Goal: Task Accomplishment & Management: Manage account settings

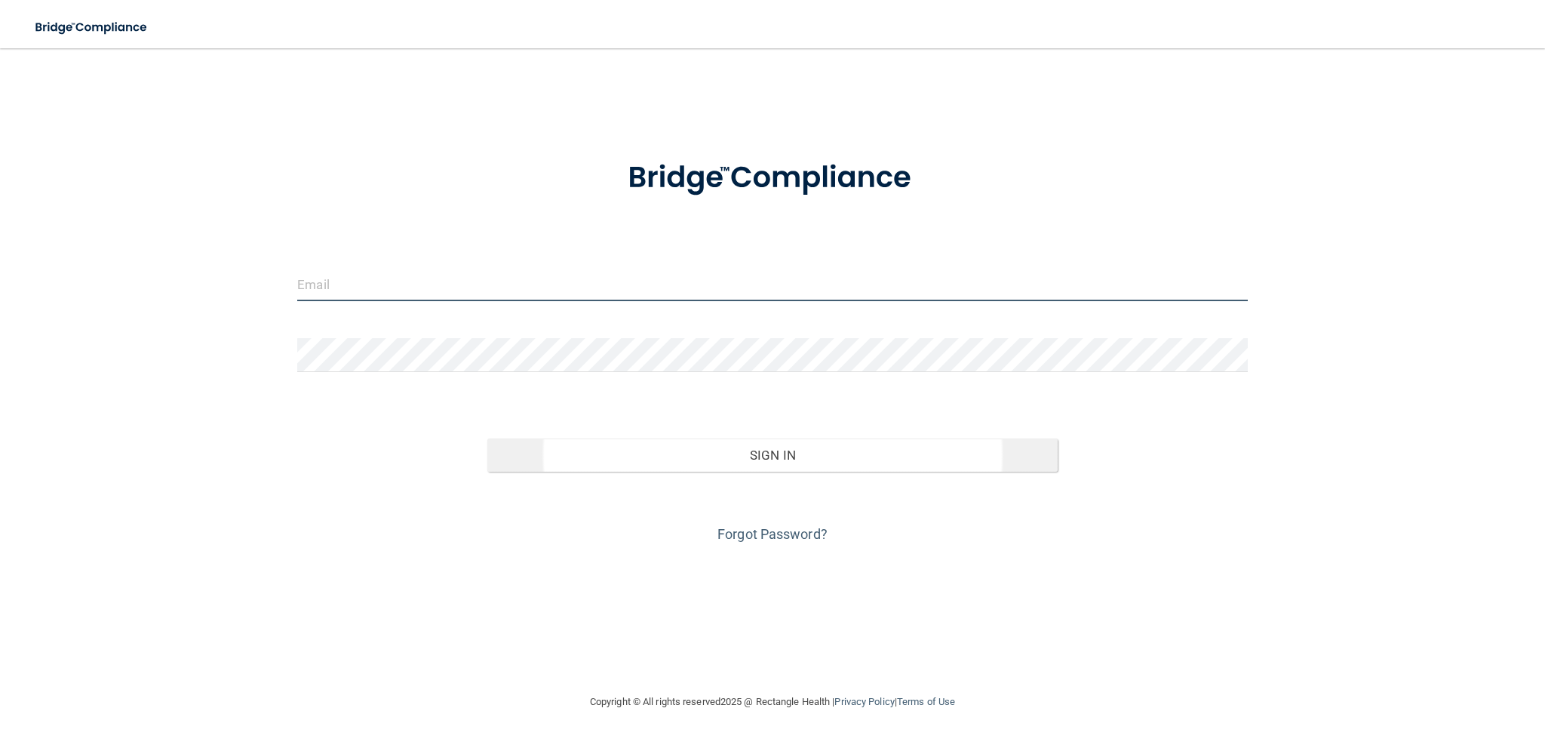
type input "[EMAIL_ADDRESS][DOMAIN_NAME]"
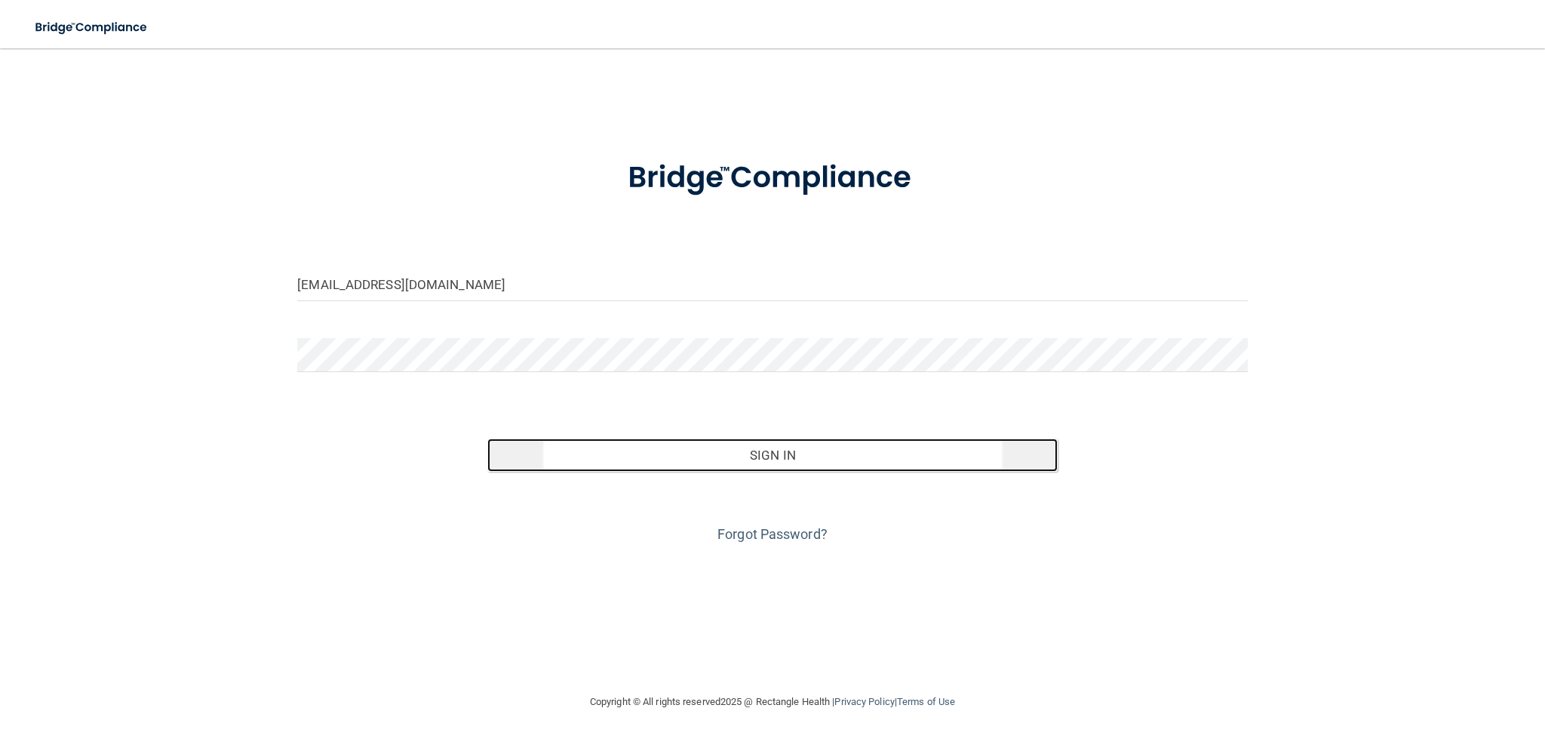
click at [769, 452] on button "Sign In" at bounding box center [772, 454] width 570 height 33
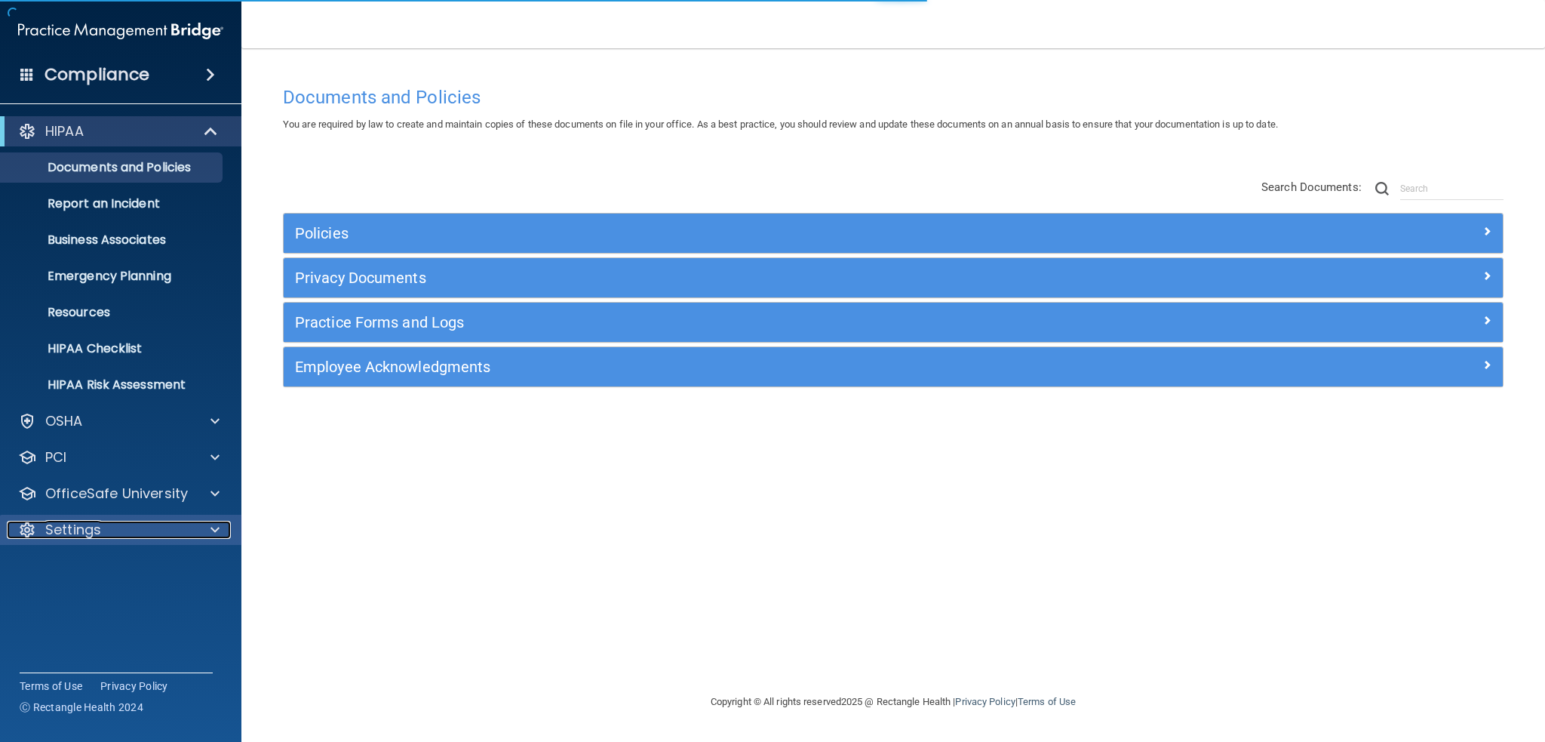
click at [79, 529] on p "Settings" at bounding box center [73, 529] width 56 height 18
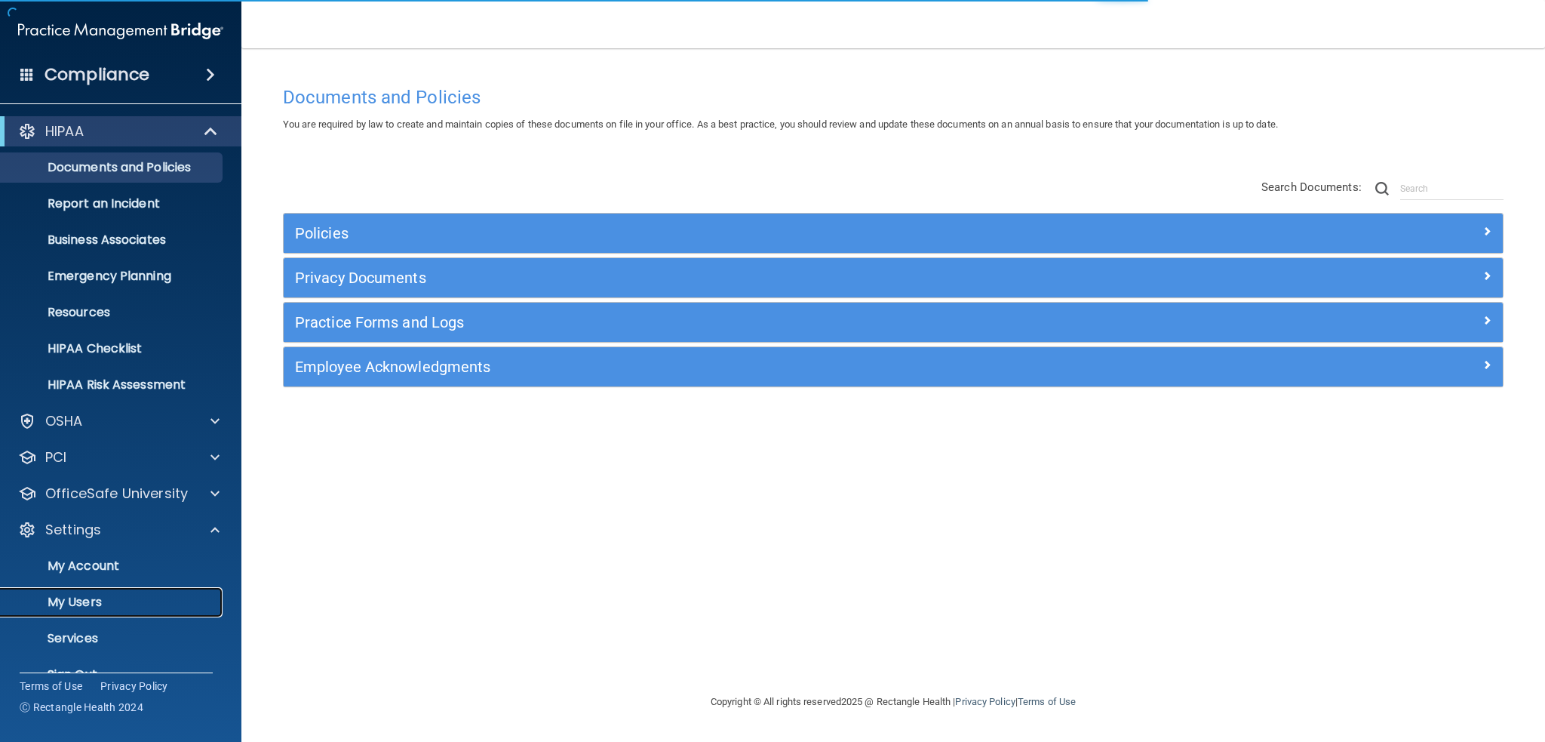
click at [83, 597] on p "My Users" at bounding box center [113, 601] width 206 height 15
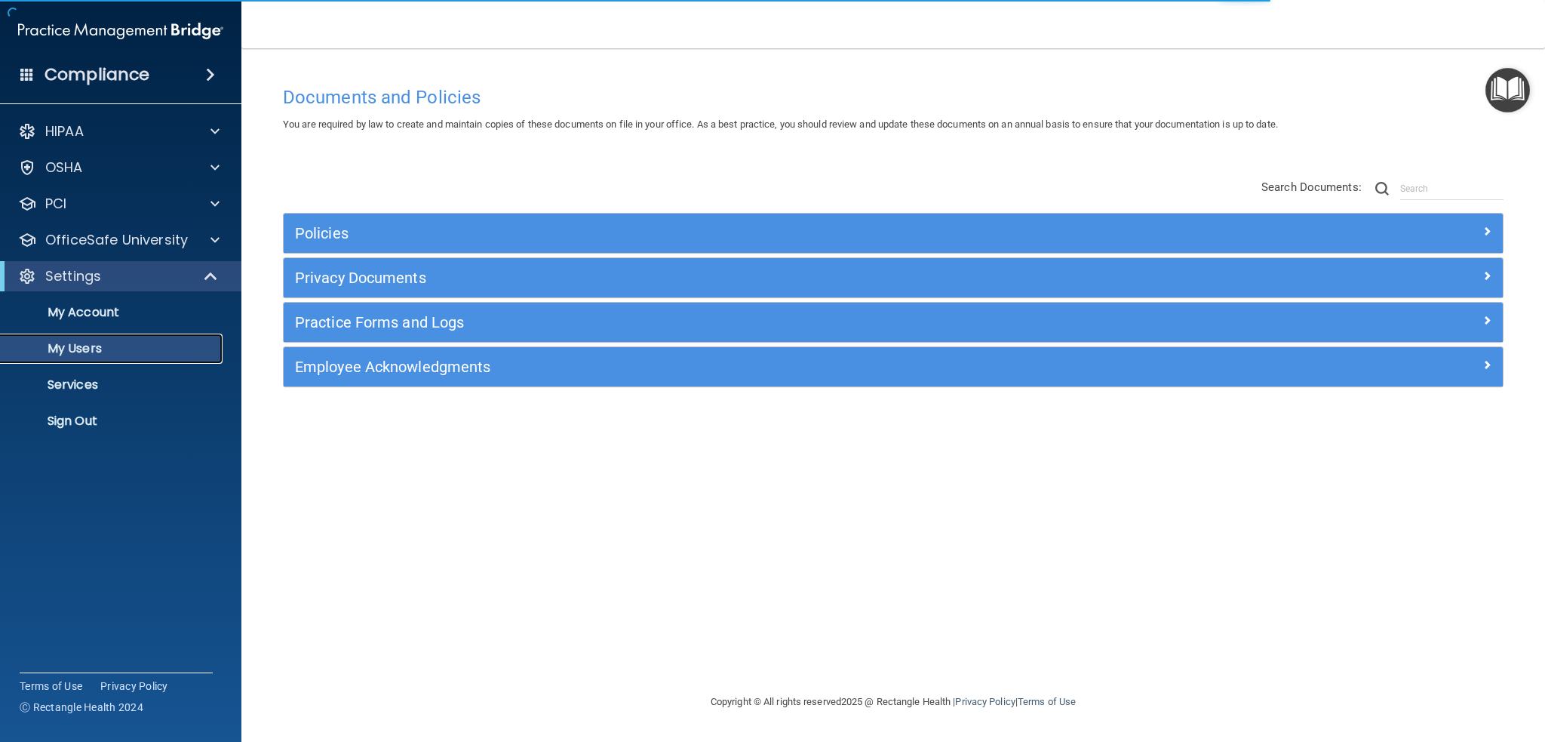
select select "20"
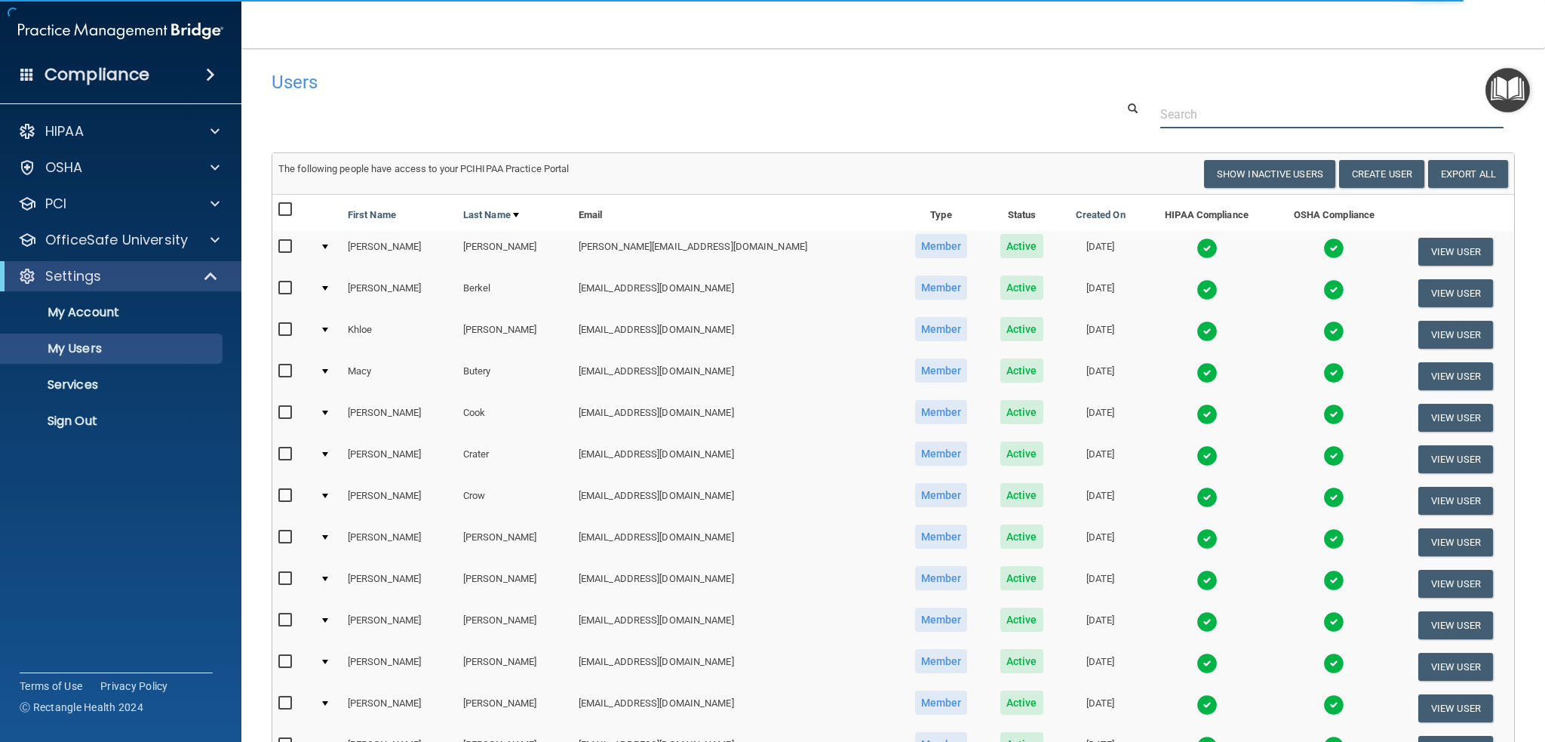
click at [1248, 120] on input "text" at bounding box center [1331, 114] width 343 height 28
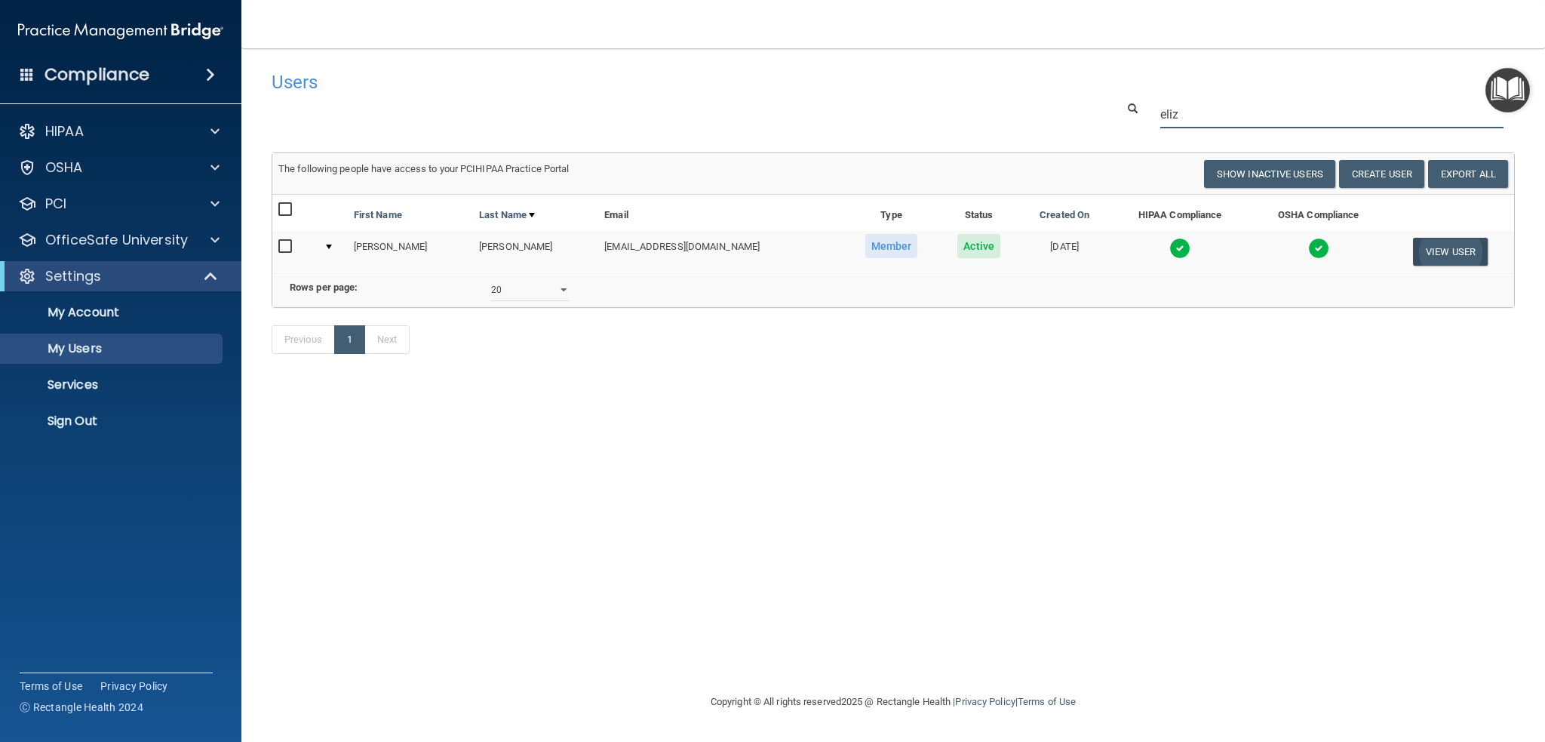
type input "eliz"
drag, startPoint x: 1445, startPoint y: 248, endPoint x: 1408, endPoint y: 421, distance: 176.7
click at [1408, 421] on div "Users Success! New user created. × Error! The user couldn't be created. × Succe…" at bounding box center [893, 370] width 1243 height 614
click at [287, 247] on input "checkbox" at bounding box center [286, 247] width 17 height 12
checkbox input "true"
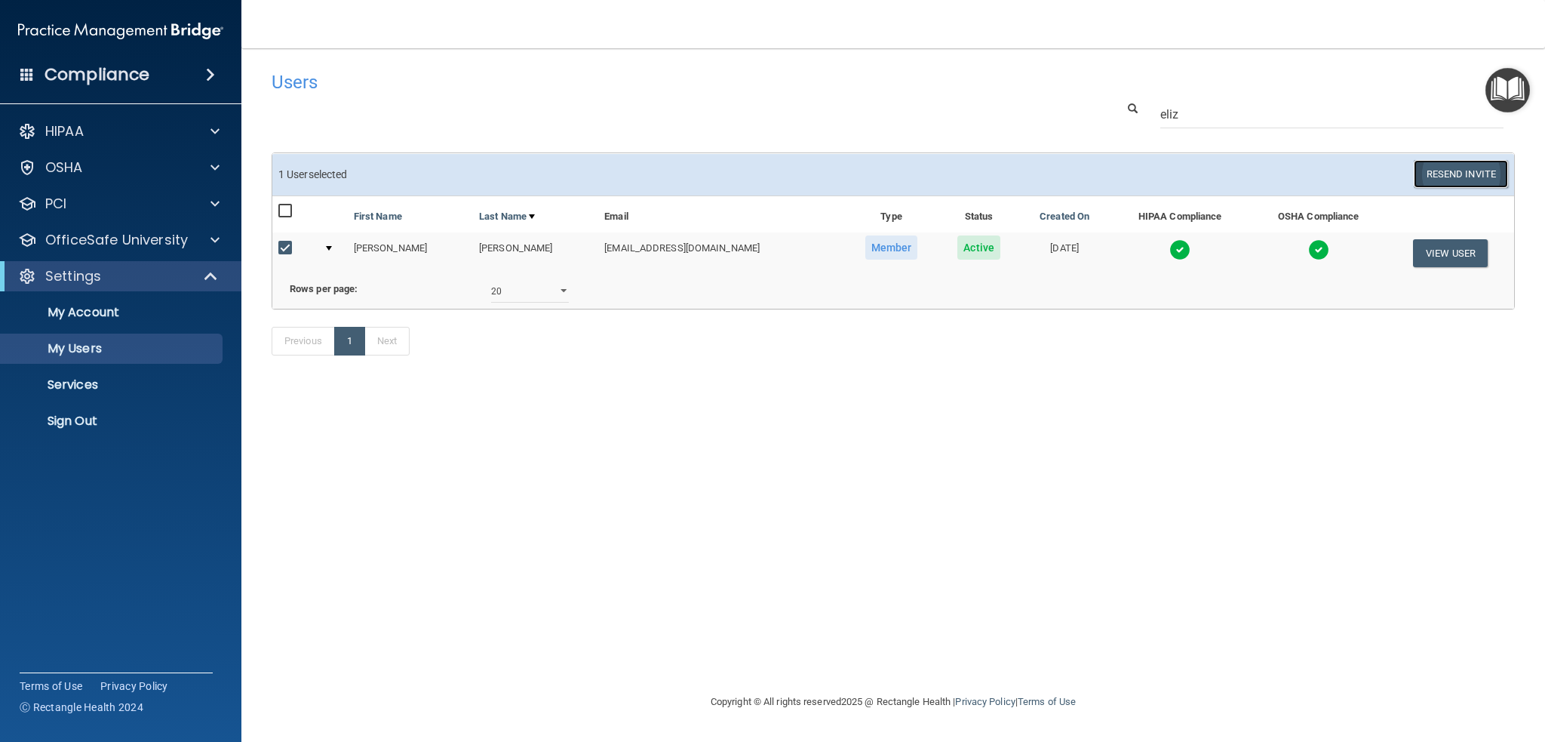
click at [1454, 169] on button "Resend Invite" at bounding box center [1461, 174] width 94 height 28
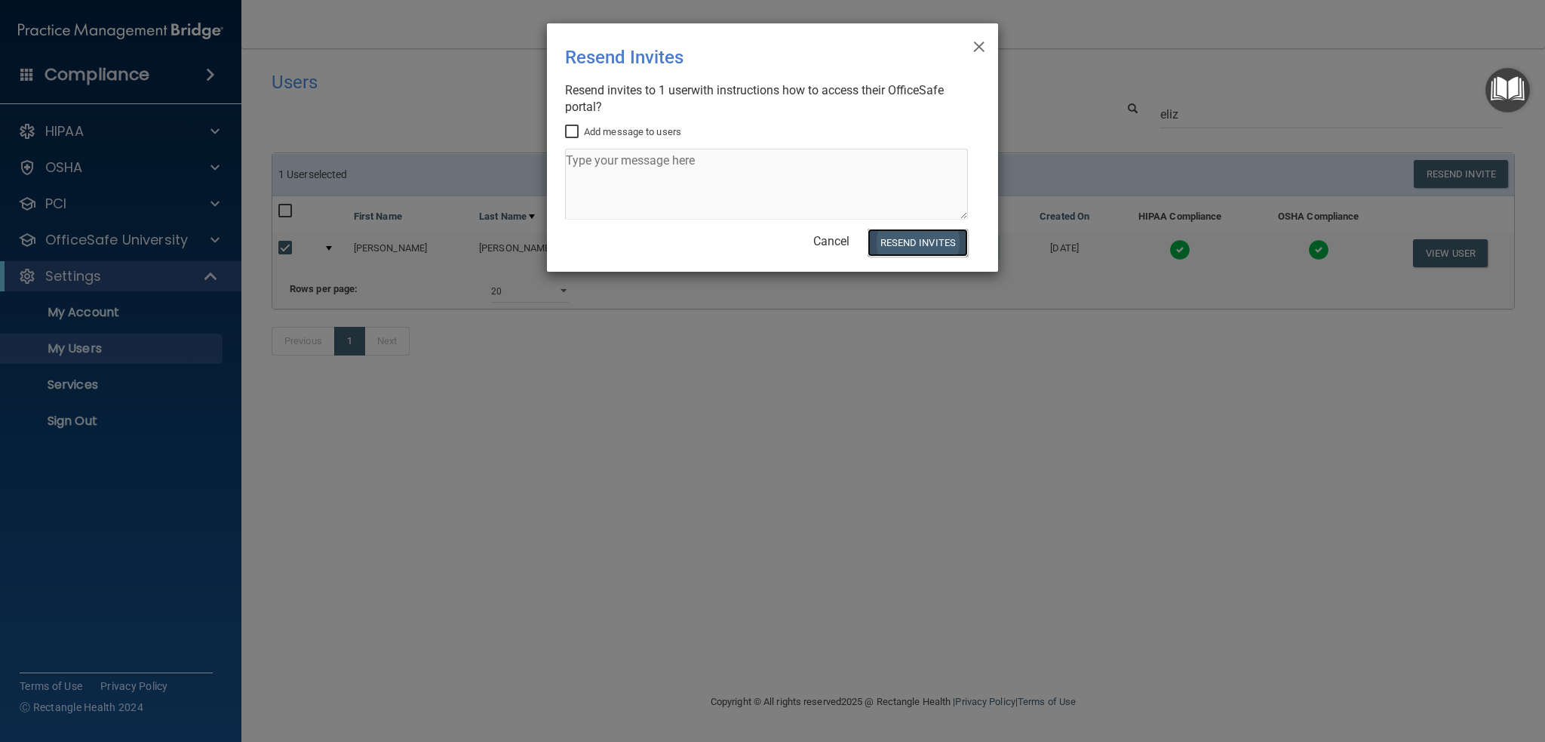
click at [913, 239] on button "Resend Invites" at bounding box center [917, 243] width 100 height 28
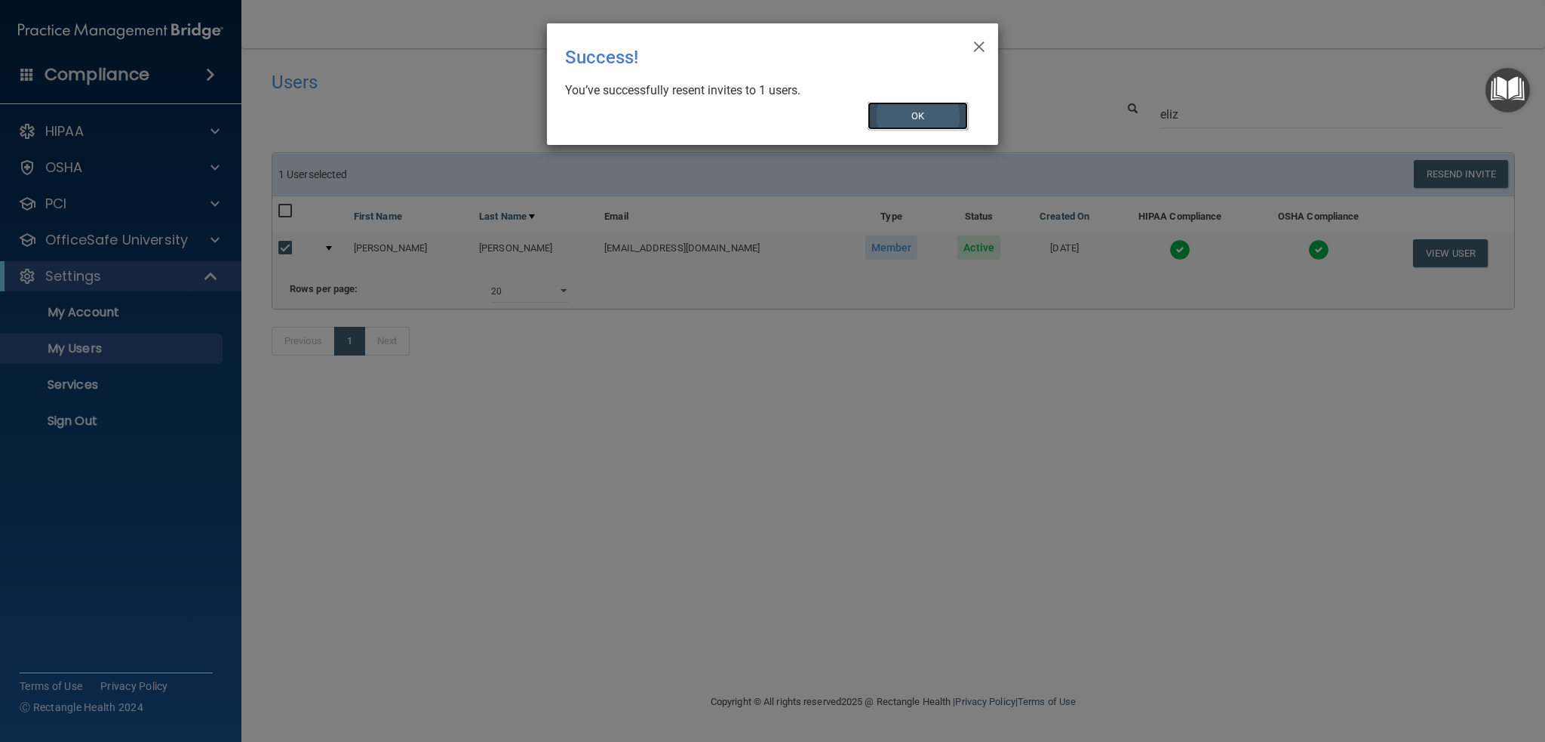
click at [923, 120] on button "OK" at bounding box center [917, 116] width 101 height 28
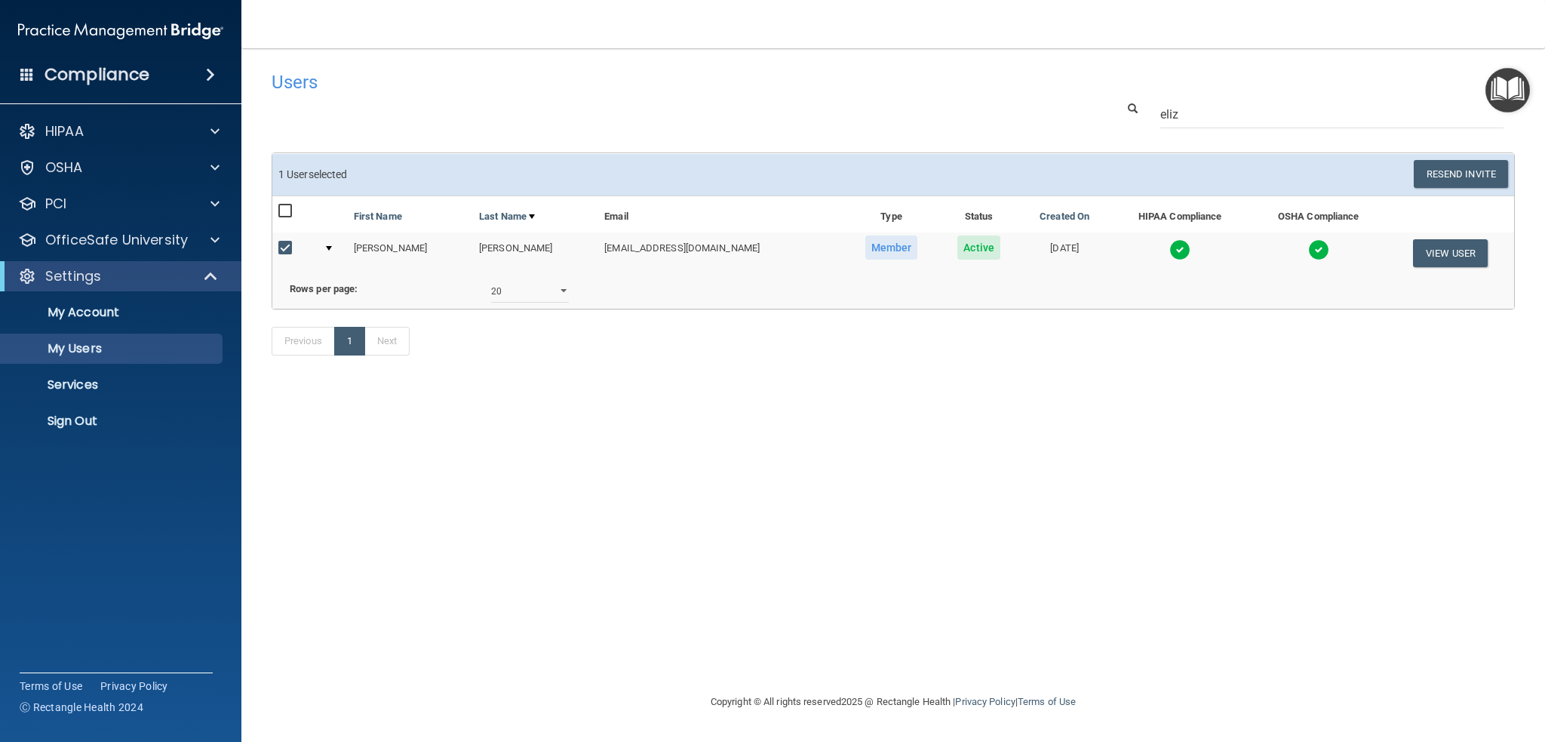
click at [1169, 249] on img at bounding box center [1179, 249] width 21 height 21
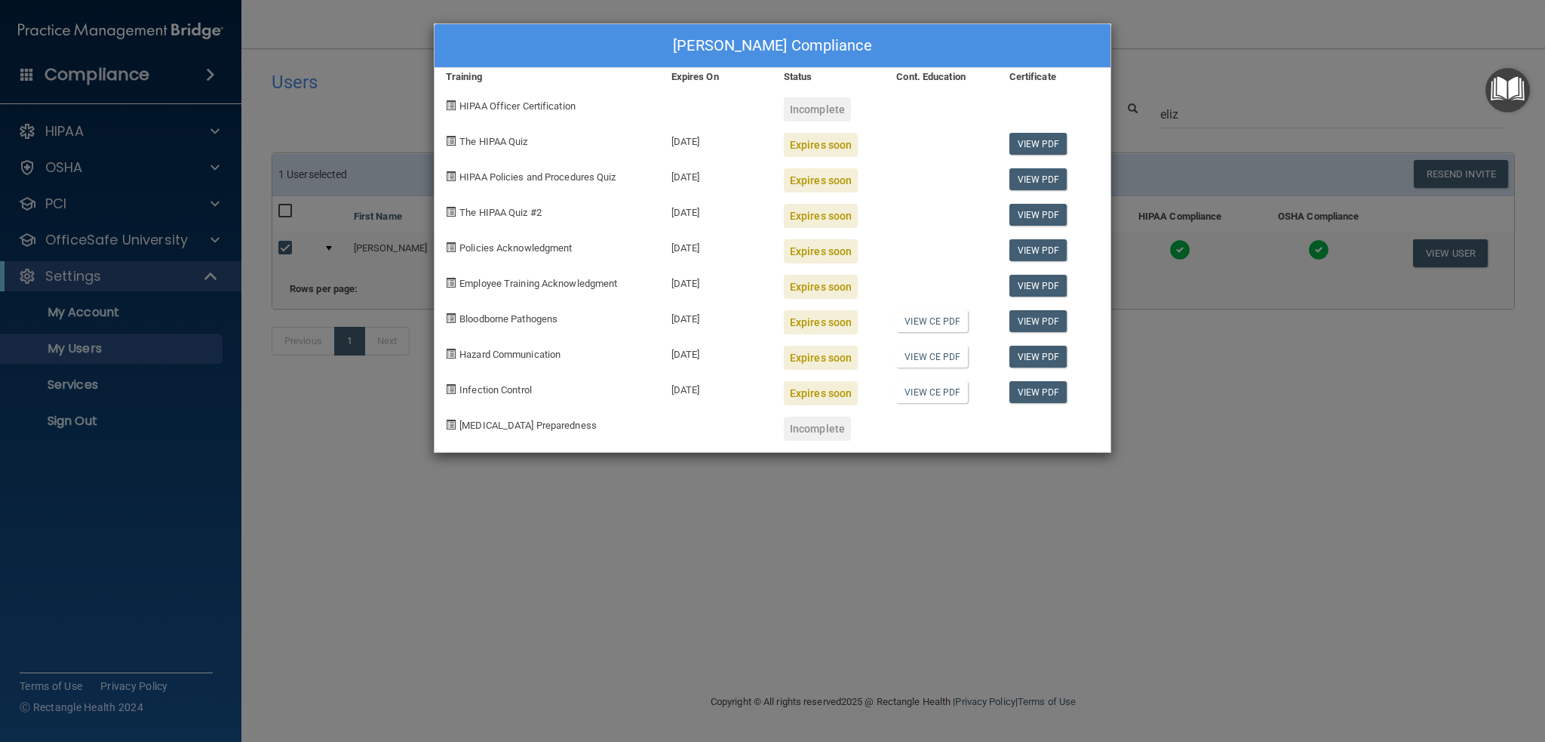
click at [148, 450] on div "Elizabeth Wilkerson's Compliance Training Expires On Status Cont. Education Cer…" at bounding box center [772, 371] width 1545 height 742
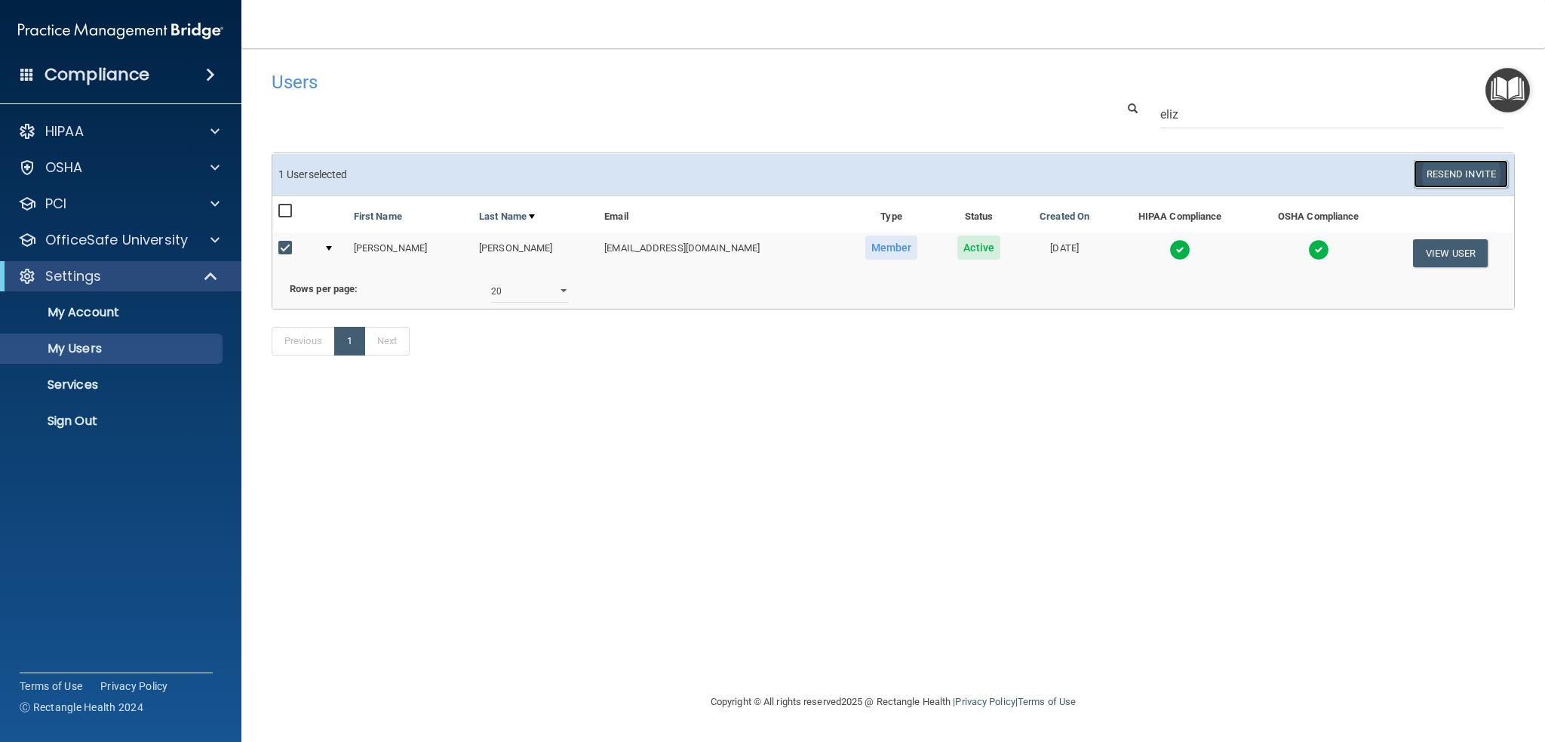
click at [1445, 171] on button "Resend Invite" at bounding box center [1461, 174] width 94 height 28
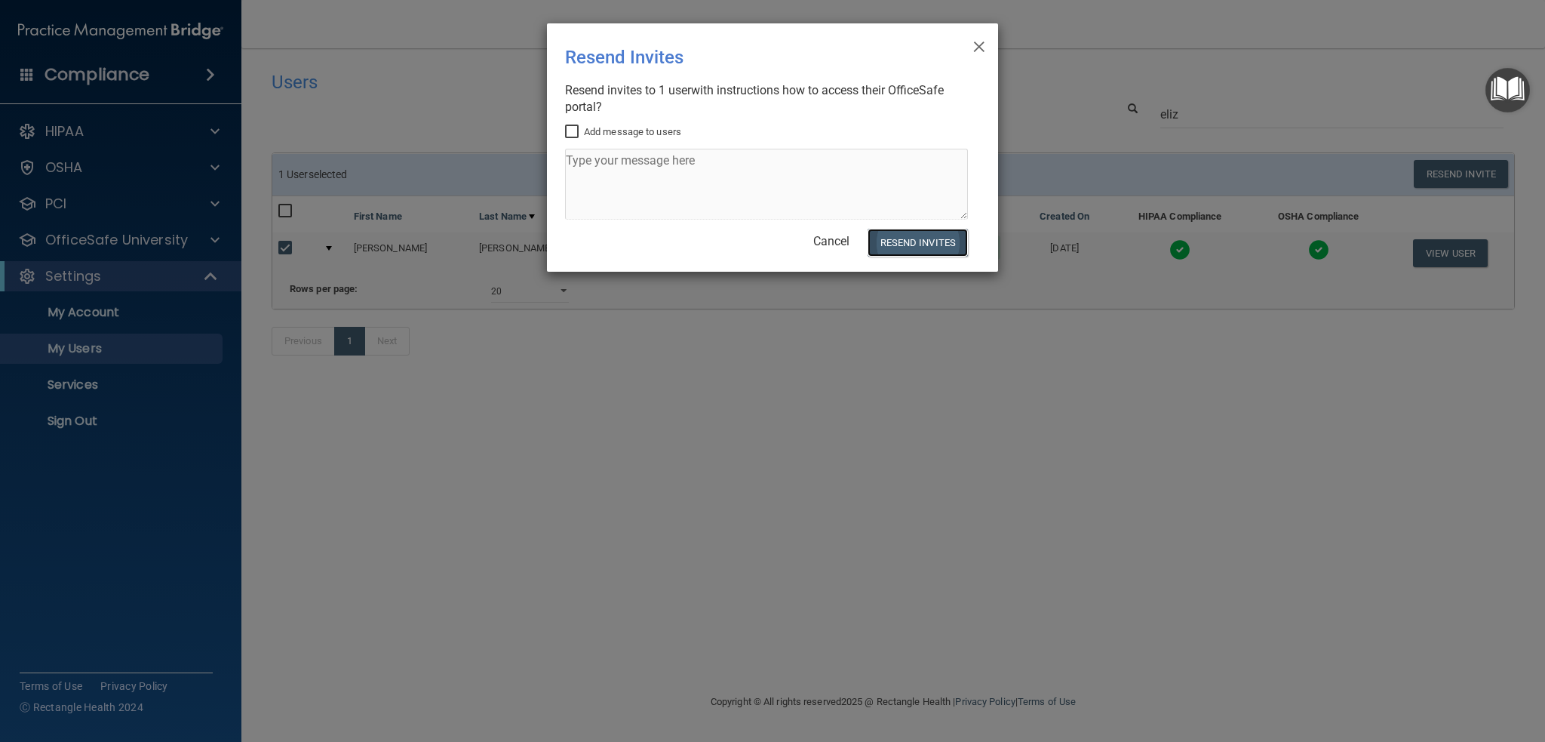
click at [913, 241] on button "Resend Invites" at bounding box center [917, 243] width 100 height 28
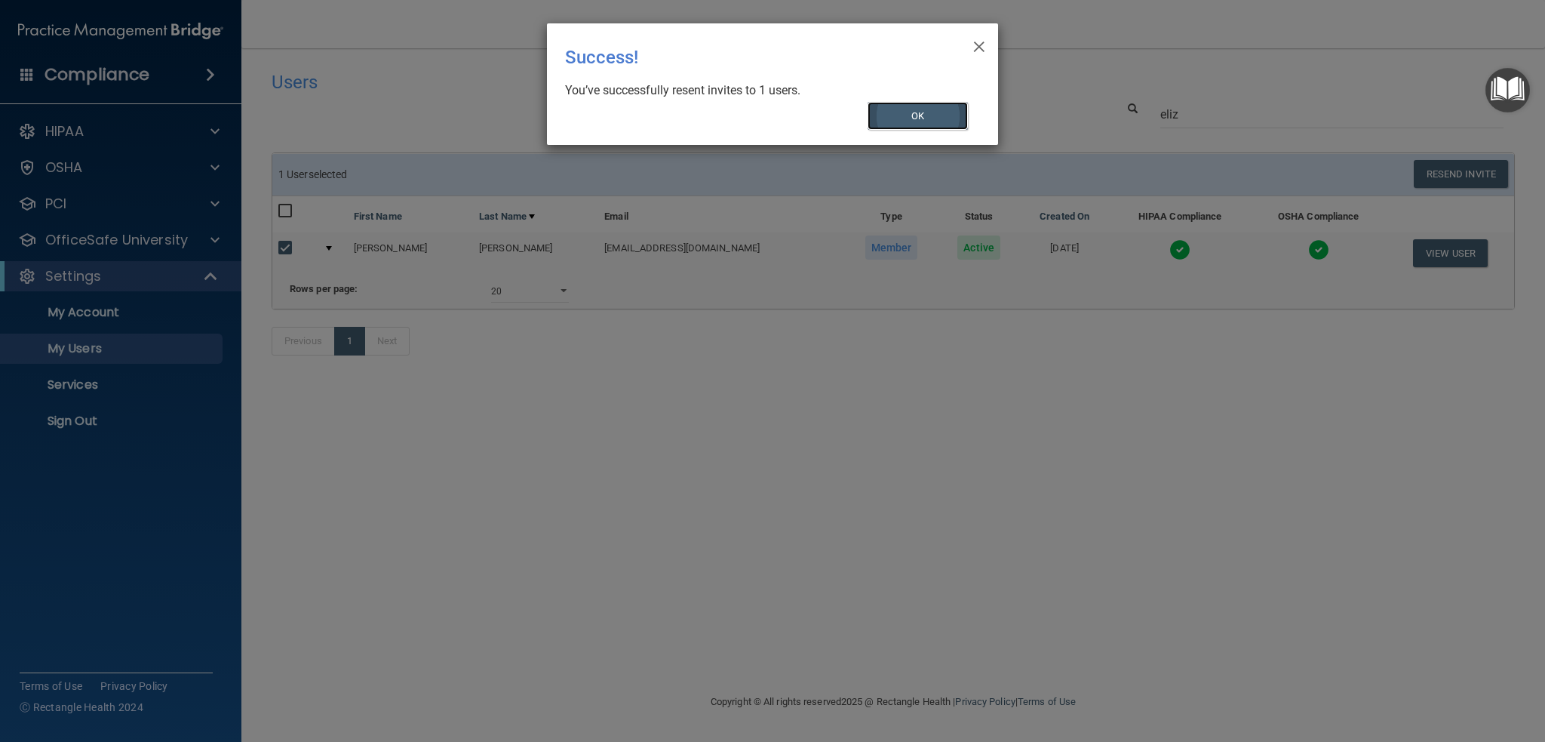
click at [937, 121] on button "OK" at bounding box center [917, 116] width 101 height 28
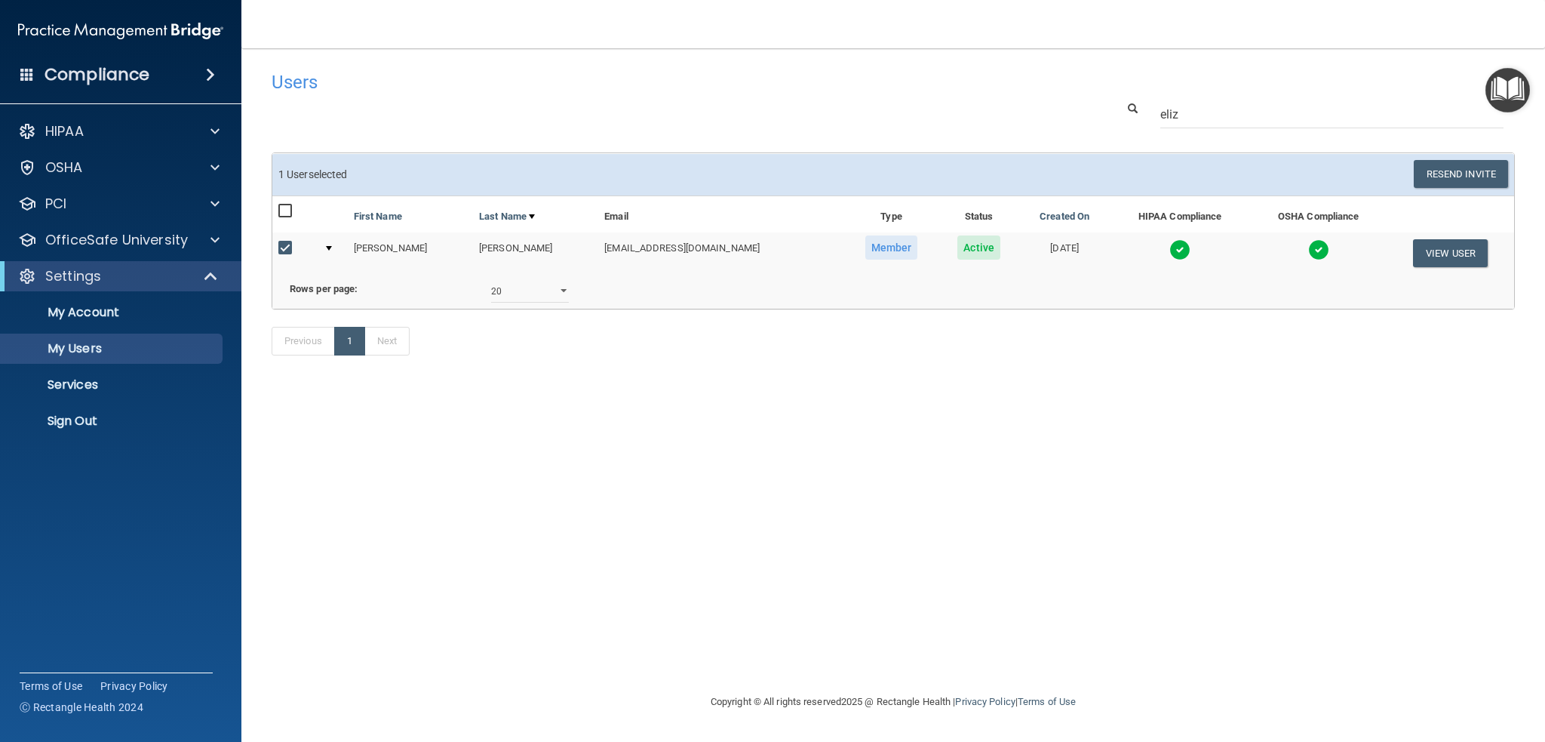
click at [1169, 247] on img at bounding box center [1179, 249] width 21 height 21
